Goal: Communication & Community: Participate in discussion

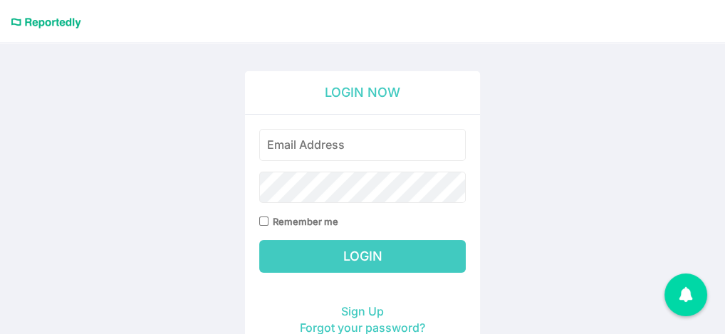
click at [337, 145] on input "email" at bounding box center [362, 145] width 207 height 32
type input "[EMAIL_ADDRESS][DOMAIN_NAME]"
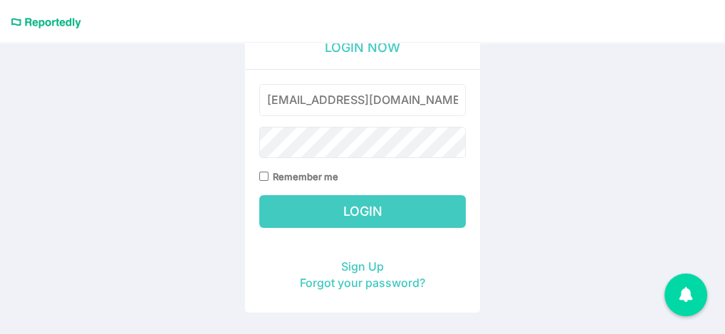
scroll to position [71, 0]
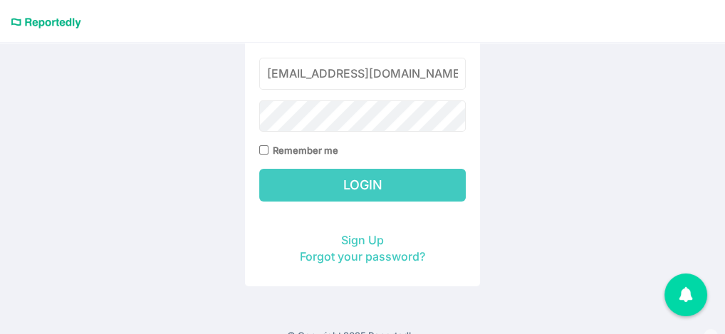
click at [380, 180] on input "Login" at bounding box center [362, 185] width 207 height 33
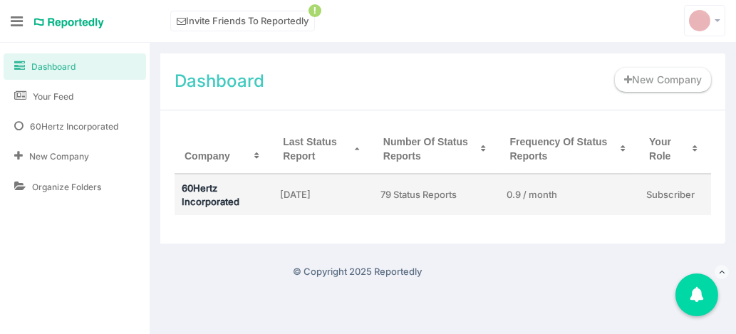
click at [225, 197] on link "60Hertz Incorporated" at bounding box center [211, 194] width 58 height 25
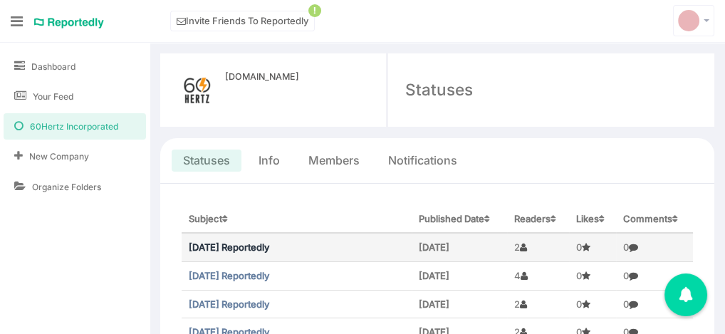
click at [269, 247] on link "August 2025 Reportedly" at bounding box center [229, 247] width 81 height 11
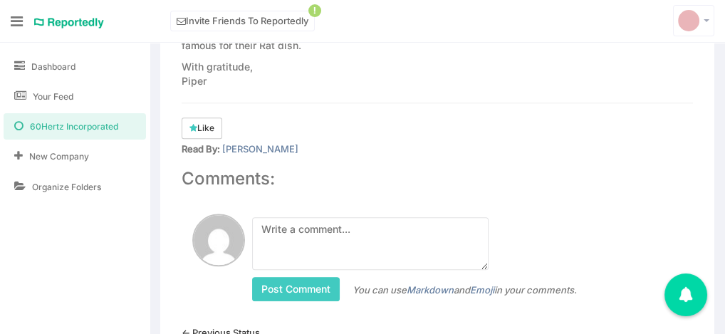
scroll to position [1722, 0]
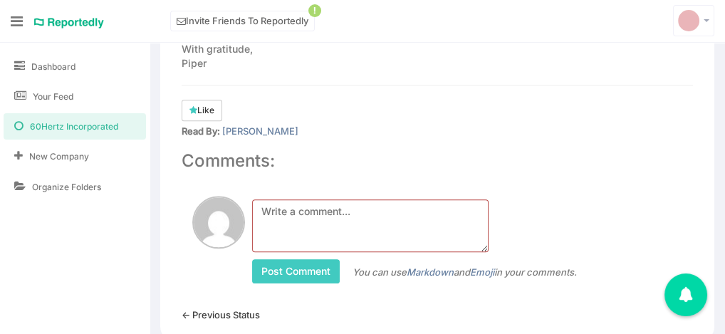
click at [291, 199] on textarea at bounding box center [370, 225] width 237 height 53
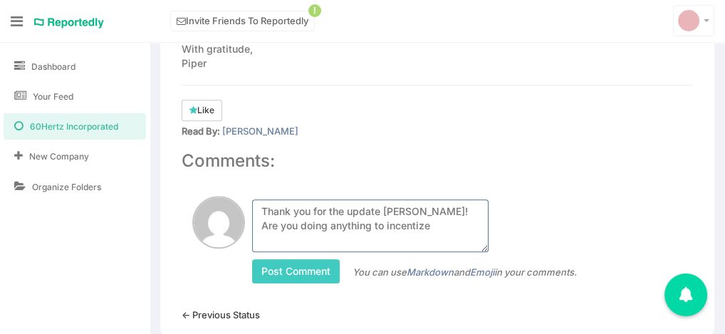
drag, startPoint x: 381, startPoint y: 183, endPoint x: 439, endPoint y: 180, distance: 57.8
click at [439, 199] on textarea "Thank you for the update Piper! Are you doing anything to incentize" at bounding box center [370, 225] width 237 height 53
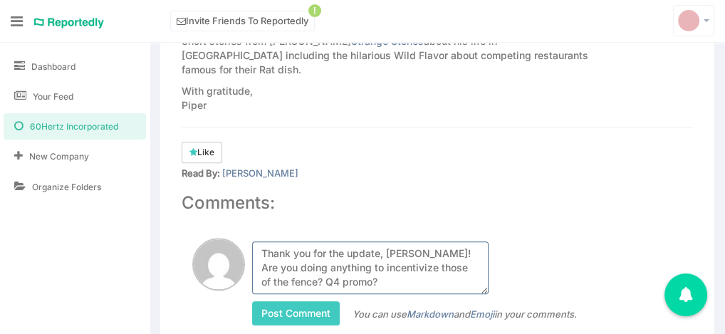
scroll to position [1651, 0]
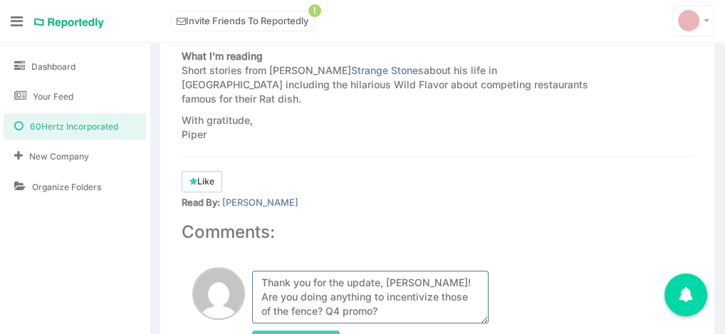
click at [429, 271] on textarea "Thank you for the update, Piper! Are you doing anything to incentivize those of…" at bounding box center [370, 297] width 237 height 53
click at [406, 271] on textarea "Thank you for the update, Piper! Are you doing anything to incentivize those pr…" at bounding box center [370, 297] width 237 height 53
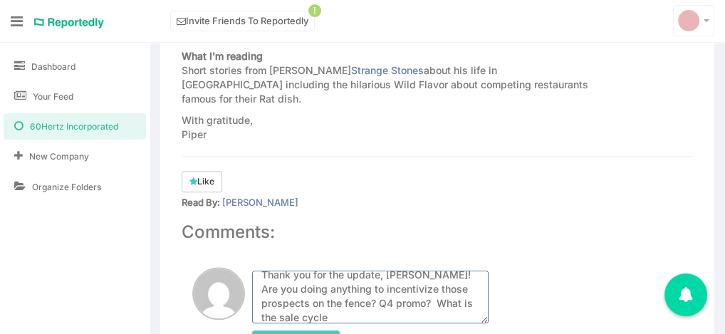
click at [467, 271] on textarea "Thank you for the update, Piper! Are you doing anything to incentivize those pr…" at bounding box center [370, 297] width 237 height 53
click at [289, 271] on textarea "Thank you for the update, Piper! Are you doing anything to incentivize those pr…" at bounding box center [370, 297] width 237 height 53
click at [378, 273] on textarea "Thank you for the update, Piper! Are you doing anything to incentivize those pr…" at bounding box center [370, 297] width 237 height 53
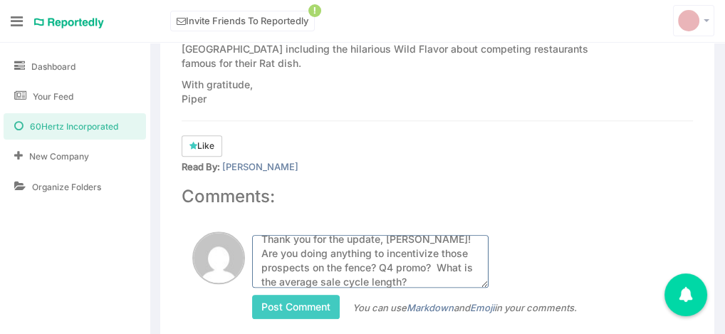
scroll to position [1722, 0]
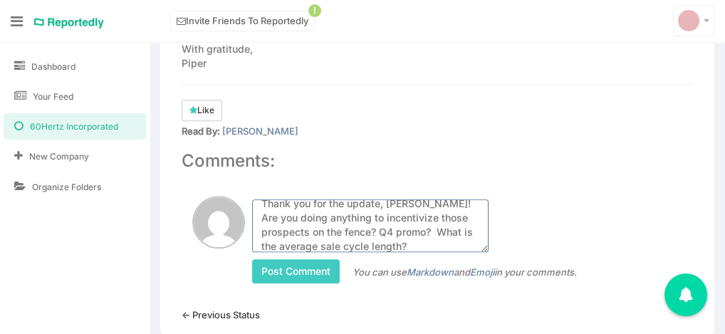
click at [261, 199] on textarea "Thank you for the update, Piper! Are you doing anything to incentivize those pr…" at bounding box center [370, 225] width 237 height 53
click at [435, 199] on textarea "Thank you for the update, Piper! Are you doing anything to incentivize those #1…" at bounding box center [370, 225] width 237 height 53
click at [431, 199] on textarea "Thank you for the update, Piper! Are you doing anything to incentivize those $1…" at bounding box center [370, 225] width 237 height 53
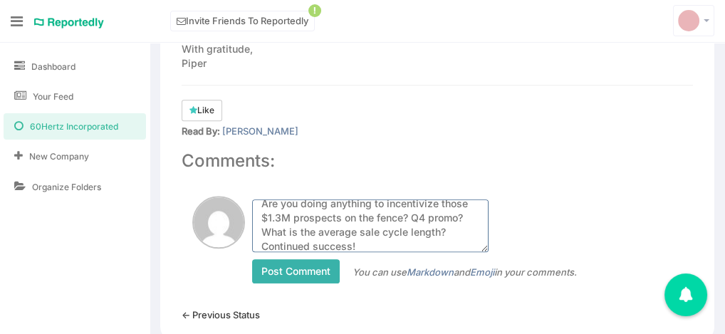
type textarea "Thank you for the update, Piper! Are you doing anything to incentivize those $1…"
click at [318, 259] on input "Post Comment" at bounding box center [296, 271] width 88 height 24
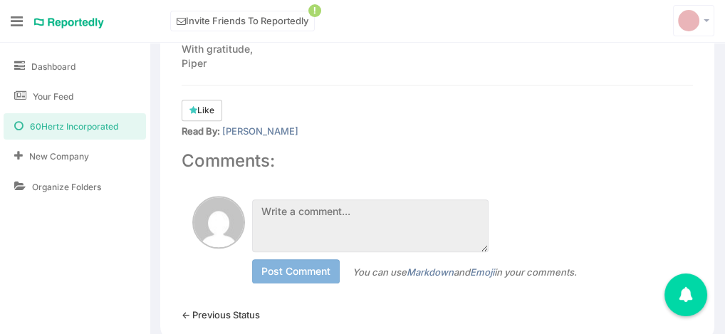
scroll to position [0, 0]
